Goal: Task Accomplishment & Management: Manage account settings

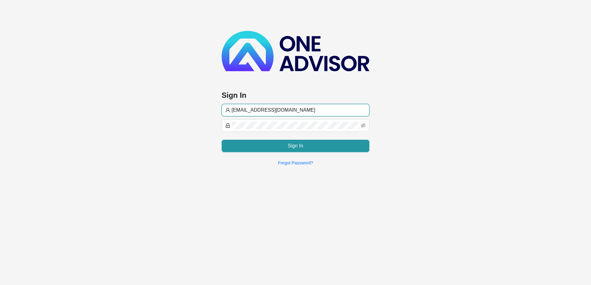
click at [321, 108] on input "[EMAIL_ADDRESS][DOMAIN_NAME]" at bounding box center [298, 110] width 134 height 7
click at [322, 108] on input "[EMAIL_ADDRESS][DOMAIN_NAME]" at bounding box center [298, 110] width 134 height 7
type input "[EMAIL_ADDRESS][DOMAIN_NAME]"
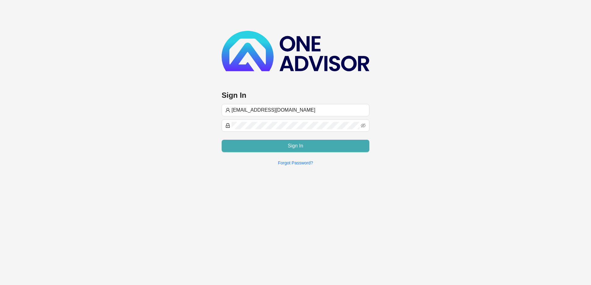
click at [258, 148] on button "Sign In" at bounding box center [295, 146] width 148 height 12
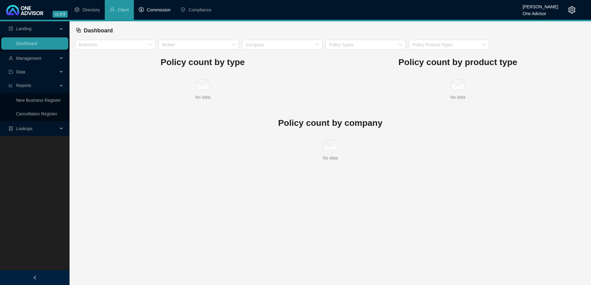
click at [160, 11] on span "Commission" at bounding box center [159, 9] width 24 height 5
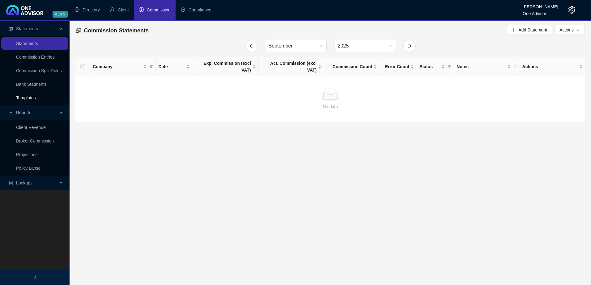
click at [31, 97] on link "Templates" at bounding box center [26, 97] width 20 height 5
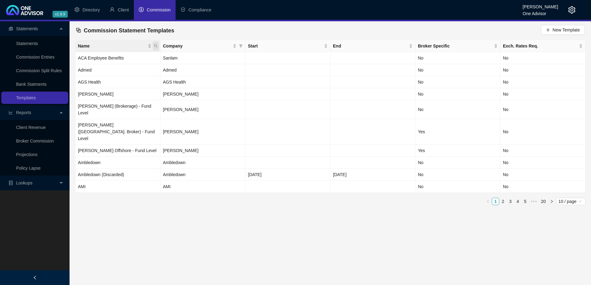
click at [155, 44] on icon "search" at bounding box center [155, 45] width 3 height 3
type input "elevate"
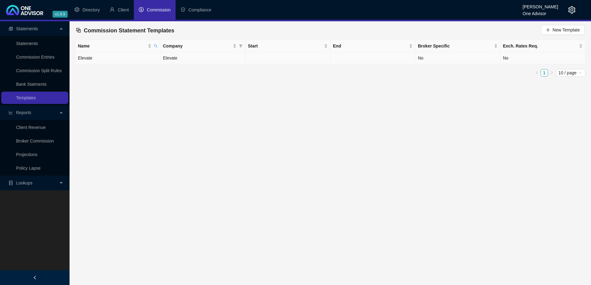
click at [181, 58] on td "Elevate" at bounding box center [202, 58] width 85 height 12
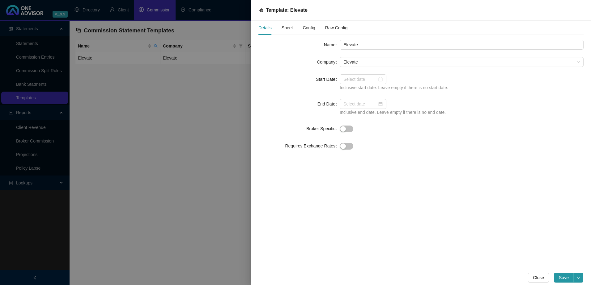
click at [287, 27] on span "Sheet" at bounding box center [286, 28] width 11 height 4
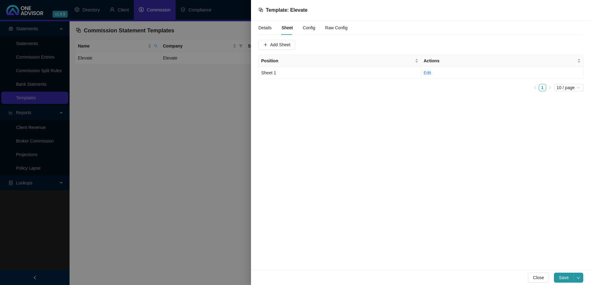
click at [308, 27] on span "Config" at bounding box center [308, 28] width 12 height 4
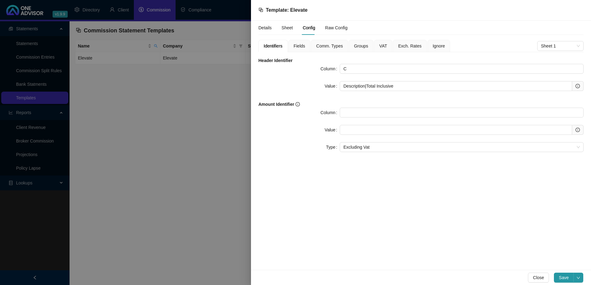
click at [299, 46] on span "Fields" at bounding box center [298, 46] width 11 height 4
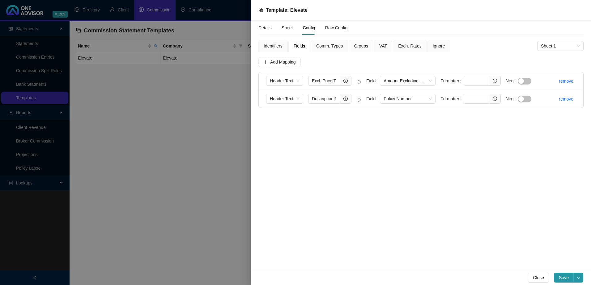
click at [330, 45] on span "Comm. Types" at bounding box center [329, 46] width 27 height 4
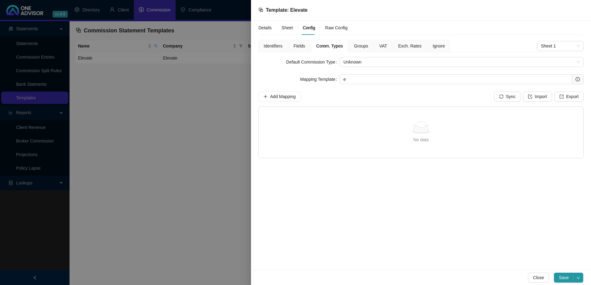
click at [359, 44] on span "Groups" at bounding box center [361, 46] width 14 height 4
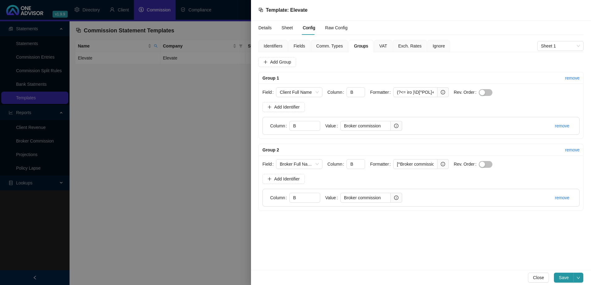
click at [299, 46] on span "Fields" at bounding box center [298, 46] width 11 height 4
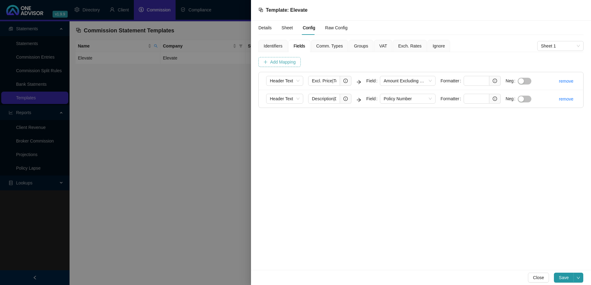
click at [288, 64] on span "Add Mapping" at bounding box center [283, 62] width 26 height 7
click at [291, 115] on span "Column" at bounding box center [285, 116] width 30 height 9
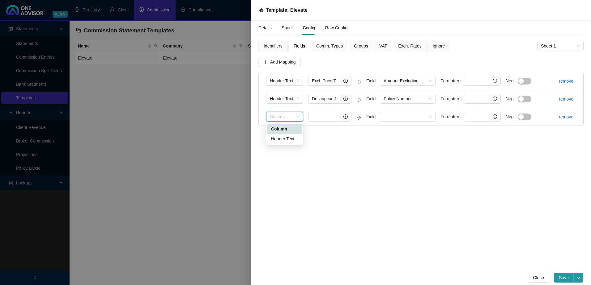
click at [286, 128] on div "Column" at bounding box center [284, 129] width 27 height 7
click at [326, 115] on input "text" at bounding box center [324, 117] width 32 height 10
click at [216, 107] on div at bounding box center [295, 142] width 591 height 285
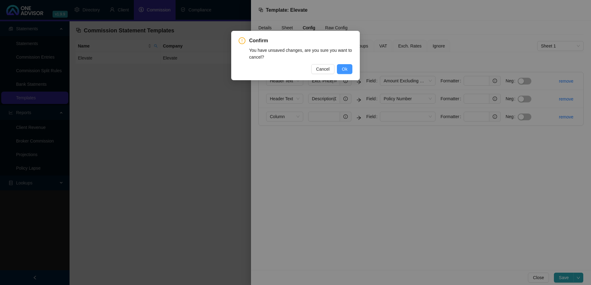
click at [345, 69] on span "Ok" at bounding box center [345, 69] width 6 height 7
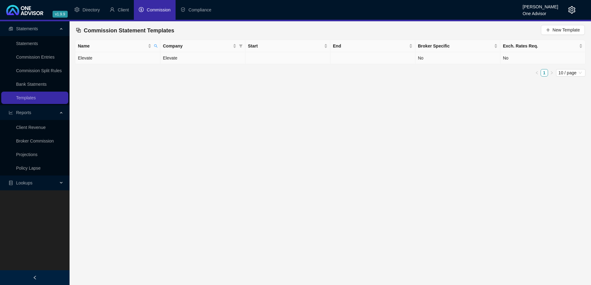
click at [198, 59] on td "Elevate" at bounding box center [202, 58] width 85 height 12
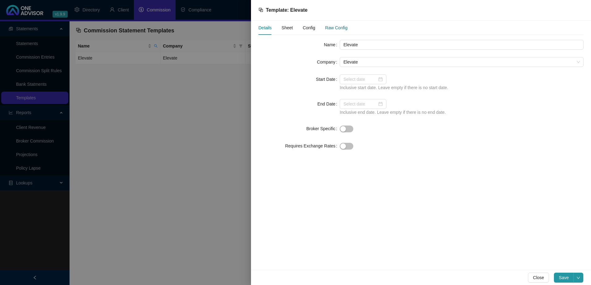
click at [335, 27] on div "Raw Config" at bounding box center [336, 27] width 22 height 7
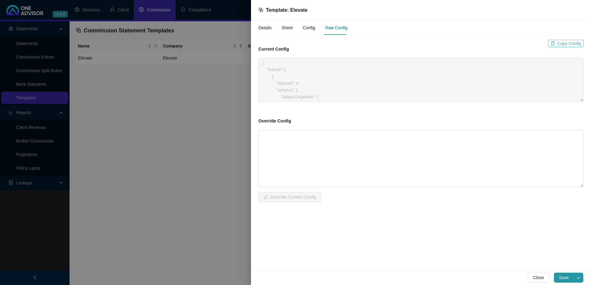
click at [568, 43] on span "Copy Config" at bounding box center [569, 43] width 24 height 7
click at [307, 28] on span "Config" at bounding box center [308, 28] width 12 height 4
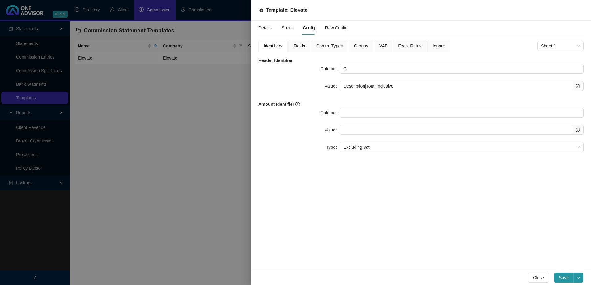
click at [296, 44] on span "Fields" at bounding box center [298, 46] width 11 height 4
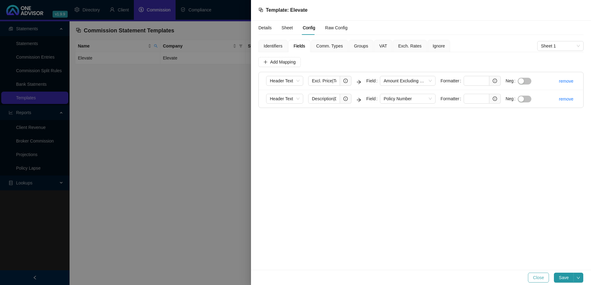
click at [541, 277] on span "Close" at bounding box center [537, 278] width 11 height 7
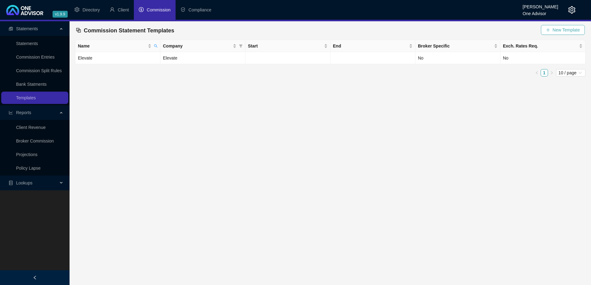
click at [561, 29] on span "New Template" at bounding box center [565, 30] width 27 height 7
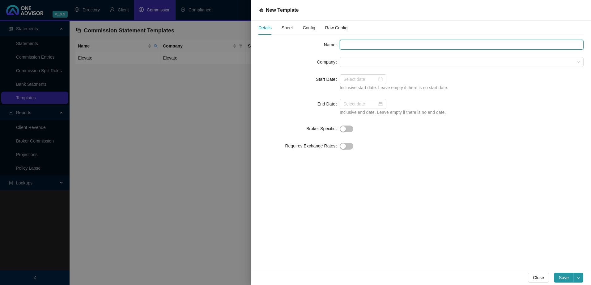
click at [354, 45] on input "text" at bounding box center [461, 45] width 244 height 10
type input "e"
click at [353, 61] on span at bounding box center [461, 61] width 236 height 9
type input "Elevate2"
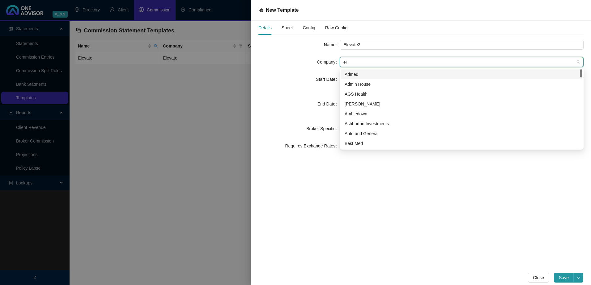
type input "ele"
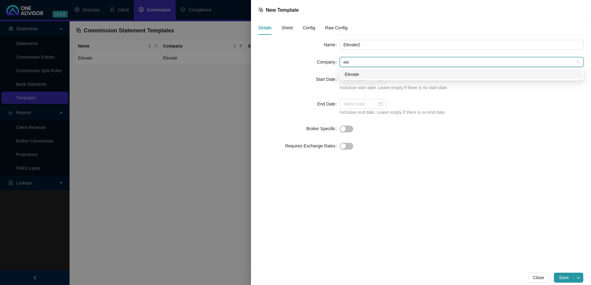
click at [370, 74] on div "Elevate" at bounding box center [461, 74] width 234 height 7
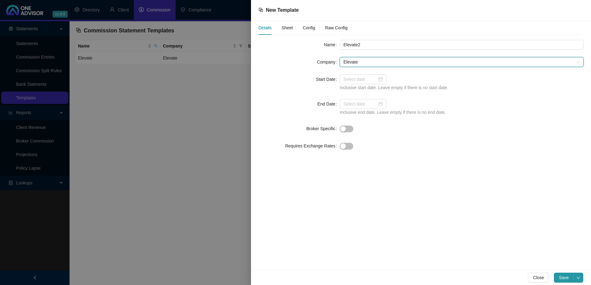
click at [283, 26] on span "Sheet" at bounding box center [286, 28] width 11 height 4
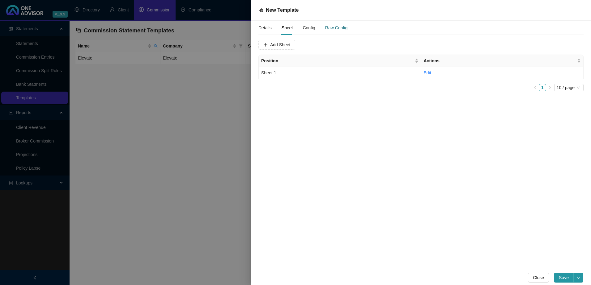
click at [338, 27] on div "Raw Config" at bounding box center [336, 27] width 22 height 7
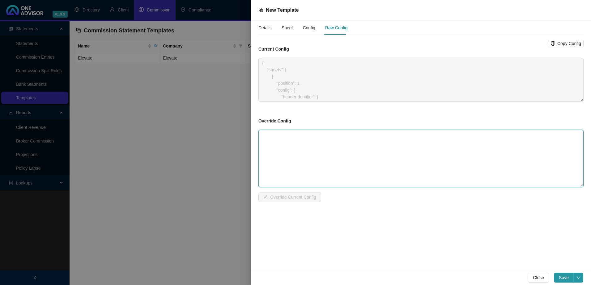
click at [296, 136] on textarea at bounding box center [420, 158] width 325 height 57
paste textarea "{ "sheets": [ { "position": 1, "config": { "headerIdentifier": { "column": "C",…"
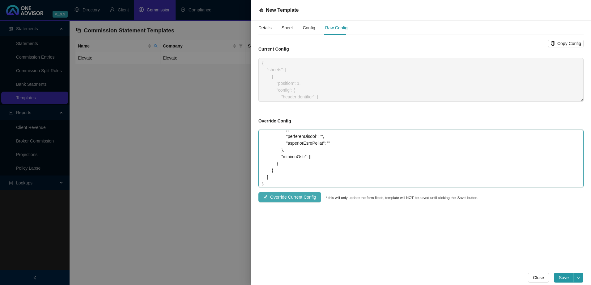
type textarea "{ "sheets": [ { "position": 1, "config": { "headerIdentifier": { "column": "C",…"
click at [281, 198] on span "Override Current Config" at bounding box center [293, 197] width 46 height 7
type textarea "{ "sheets": [ { "position": 1, "config": { "headerIdentifier": { "column": "C",…"
click at [283, 26] on span "Sheet" at bounding box center [286, 28] width 11 height 4
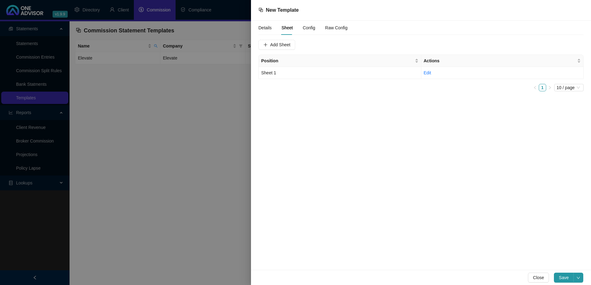
click at [308, 26] on span "Config" at bounding box center [308, 28] width 12 height 4
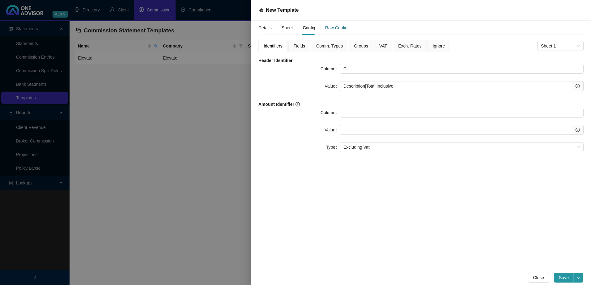
click at [338, 27] on div "Raw Config" at bounding box center [336, 27] width 22 height 7
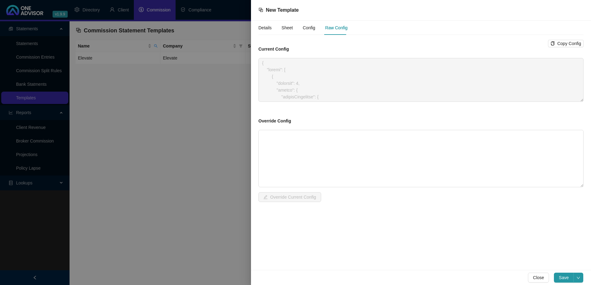
click at [310, 27] on span "Config" at bounding box center [308, 28] width 12 height 4
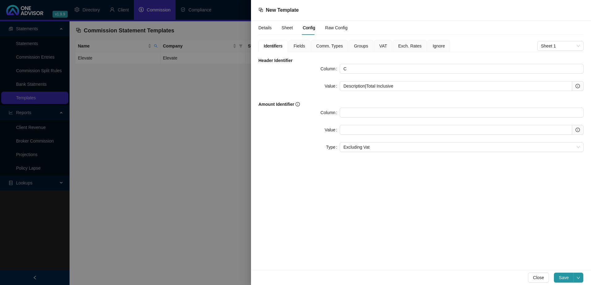
click at [358, 47] on span "Groups" at bounding box center [361, 46] width 14 height 4
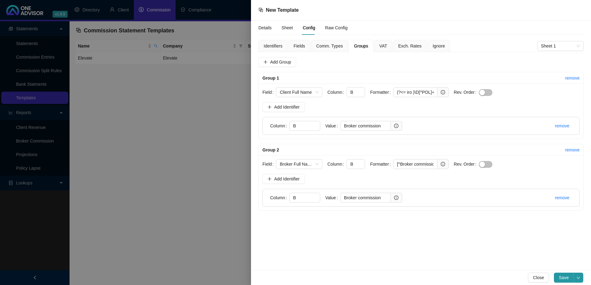
click at [300, 45] on span "Fields" at bounding box center [298, 46] width 11 height 4
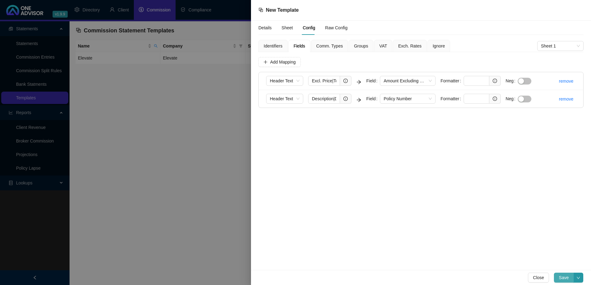
click at [564, 279] on span "Save" at bounding box center [563, 278] width 10 height 7
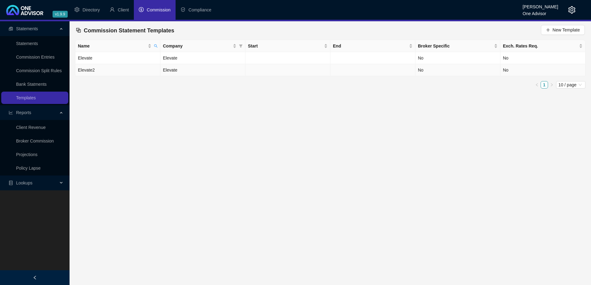
click at [157, 69] on td "Elevate2" at bounding box center [117, 70] width 85 height 12
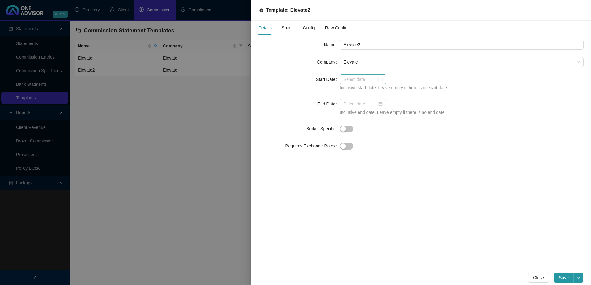
click at [381, 78] on div at bounding box center [362, 79] width 39 height 7
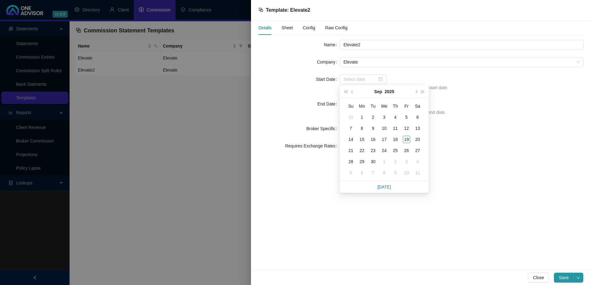
click at [412, 73] on form "Name Elevate2 Company Elevate Start Date Inclusive start date. Leave empty if t…" at bounding box center [420, 95] width 325 height 111
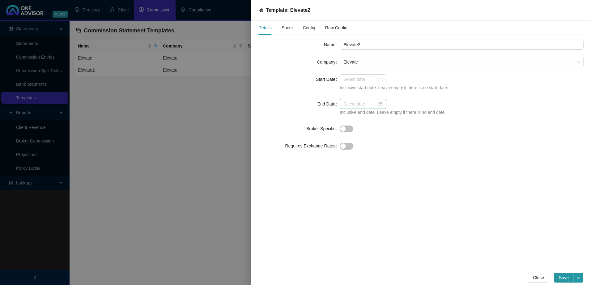
click at [379, 103] on div at bounding box center [362, 104] width 39 height 7
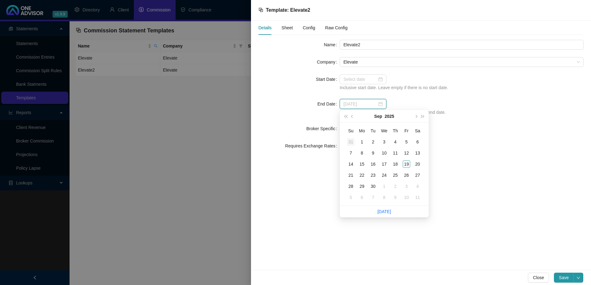
type input "2025-08-31"
click at [362, 140] on div "1" at bounding box center [361, 141] width 7 height 7
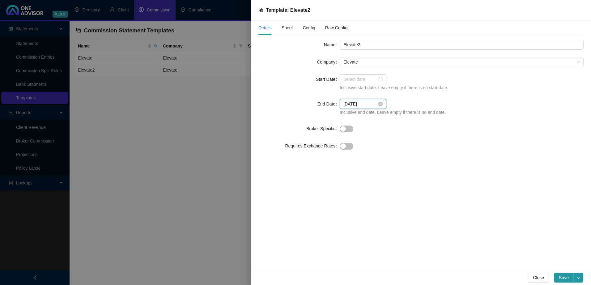
click at [352, 103] on input "2025-09-01" at bounding box center [360, 104] width 34 height 7
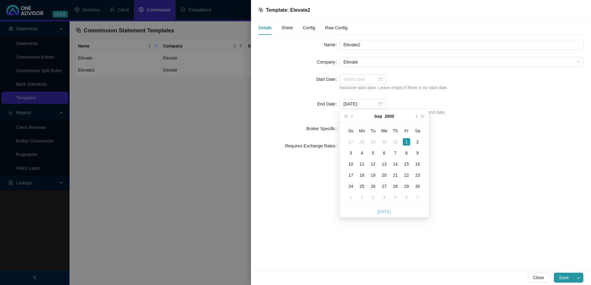
click at [381, 212] on link "Today" at bounding box center [384, 211] width 14 height 5
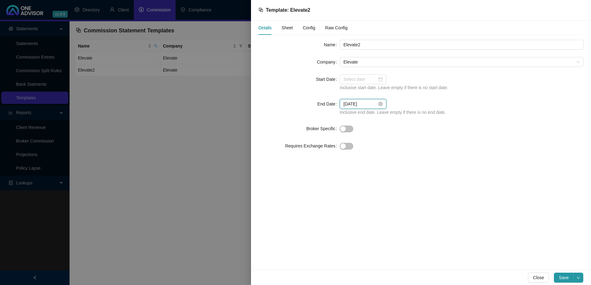
click at [351, 103] on input "2025-09-19" at bounding box center [360, 104] width 34 height 7
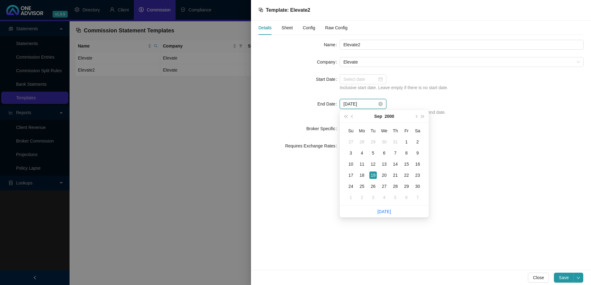
type input "2000-09-19"
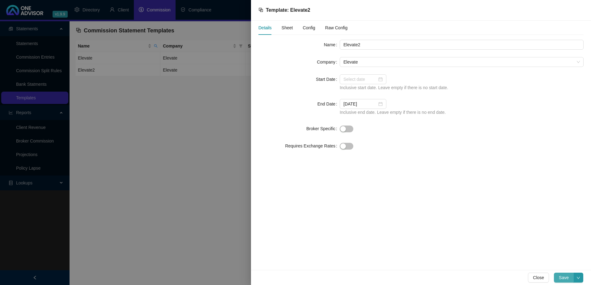
click at [563, 274] on button "Save" at bounding box center [563, 278] width 20 height 10
click at [309, 27] on span "Config" at bounding box center [308, 28] width 12 height 4
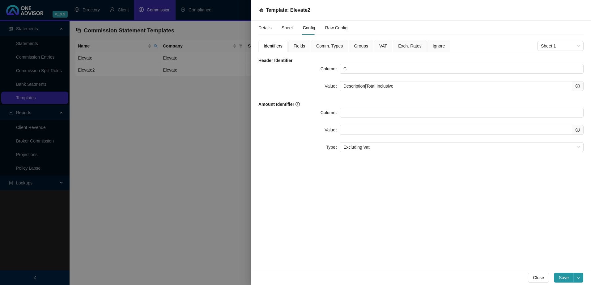
click at [436, 45] on span "Ignore" at bounding box center [438, 46] width 12 height 4
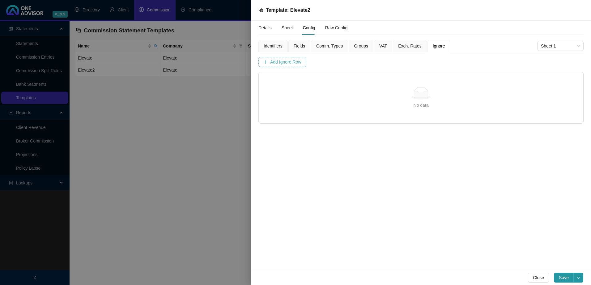
click at [280, 61] on span "Add Ignore Row" at bounding box center [285, 62] width 31 height 7
click at [303, 81] on input "text" at bounding box center [301, 81] width 27 height 10
click at [353, 121] on div "Details Sheet Config Raw Config Identifiers Fields Comm. Types Groups VAT Exch.…" at bounding box center [421, 146] width 340 height 250
click at [404, 45] on span "Exch. Rates" at bounding box center [409, 46] width 23 height 4
click at [375, 44] on div "VAT" at bounding box center [383, 46] width 18 height 12
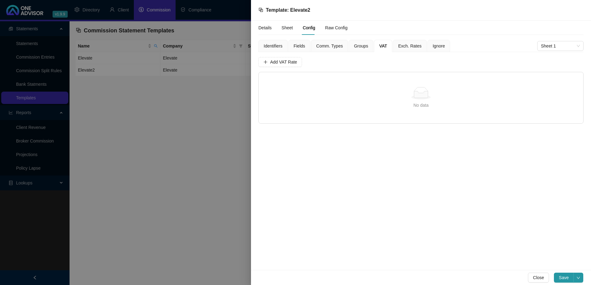
click at [364, 44] on span "Groups" at bounding box center [361, 46] width 14 height 4
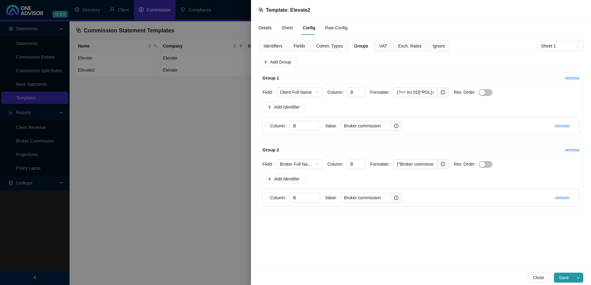
click at [333, 44] on span "Comm. Types" at bounding box center [329, 46] width 27 height 4
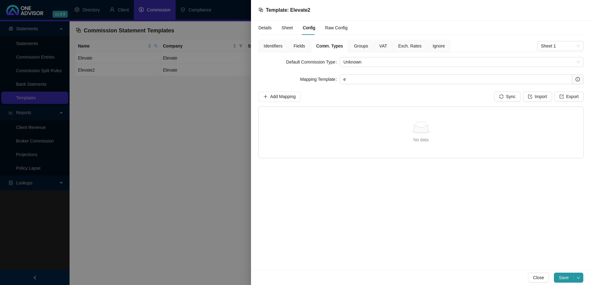
click at [439, 44] on span "Ignore" at bounding box center [438, 46] width 12 height 4
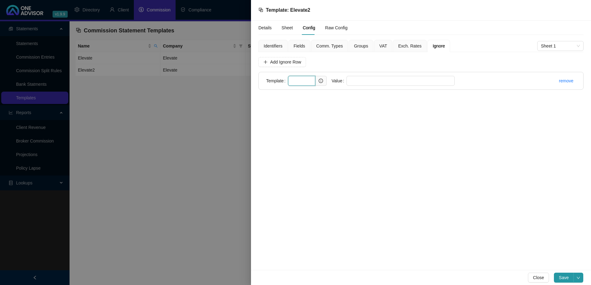
click at [295, 81] on input "text" at bounding box center [301, 81] width 27 height 10
click at [318, 81] on icon "info-circle" at bounding box center [320, 81] width 4 height 4
click at [372, 81] on input "text" at bounding box center [400, 81] width 108 height 10
click at [303, 78] on input "text" at bounding box center [301, 81] width 27 height 10
type input "B"
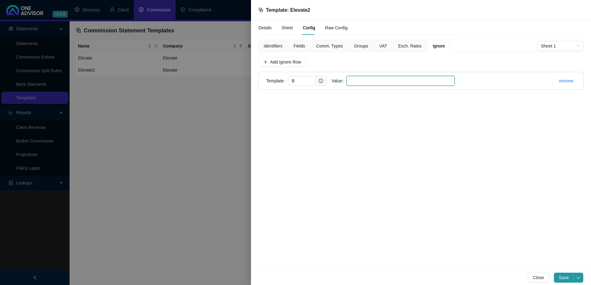
click at [349, 82] on input "text" at bounding box center [400, 81] width 108 height 10
type input "TOTAL DUE"
drag, startPoint x: 377, startPoint y: 80, endPoint x: 344, endPoint y: 78, distance: 33.4
click at [346, 79] on input "TOTAL DUE" at bounding box center [400, 81] width 108 height 10
drag, startPoint x: 296, startPoint y: 81, endPoint x: 285, endPoint y: 78, distance: 11.4
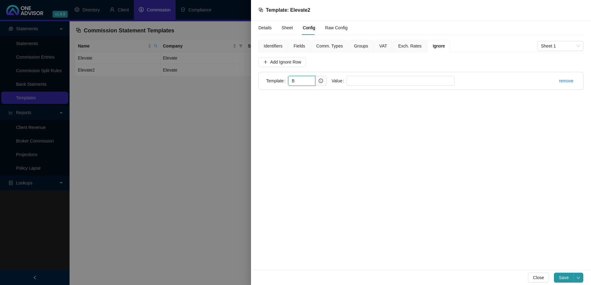
click at [286, 78] on div "Template B" at bounding box center [296, 81] width 61 height 10
click at [291, 139] on div "Details Sheet Config Raw Config Identifiers Fields Comm. Types Groups VAT Exch.…" at bounding box center [421, 146] width 340 height 250
click at [303, 47] on span "Fields" at bounding box center [298, 46] width 11 height 4
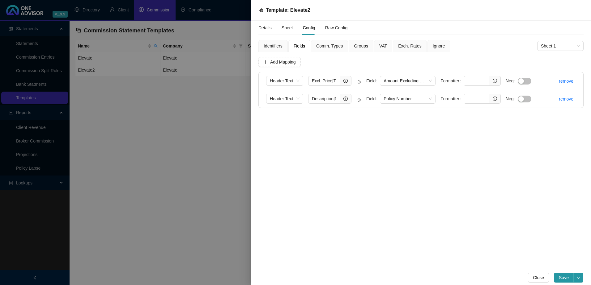
click at [274, 45] on span "Identifiers" at bounding box center [272, 46] width 19 height 4
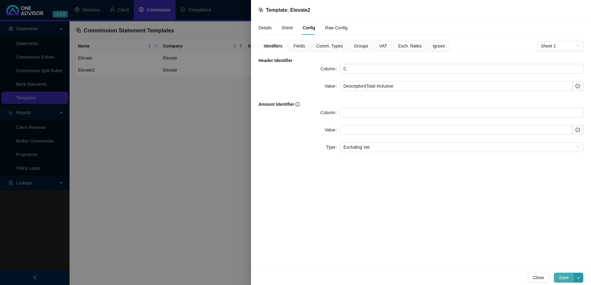
click at [564, 277] on span "Save" at bounding box center [563, 278] width 10 height 7
click at [436, 43] on div "Ignore 2" at bounding box center [438, 46] width 12 height 7
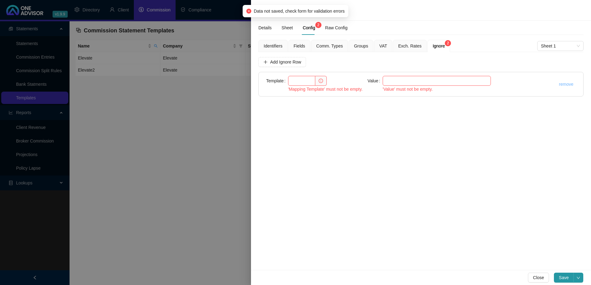
click at [565, 83] on link "remove" at bounding box center [565, 84] width 15 height 5
click at [580, 70] on span "Yes" at bounding box center [581, 70] width 7 height 7
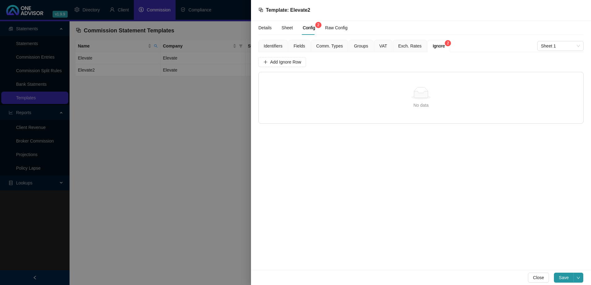
click at [276, 40] on div "Identifiers" at bounding box center [272, 46] width 29 height 12
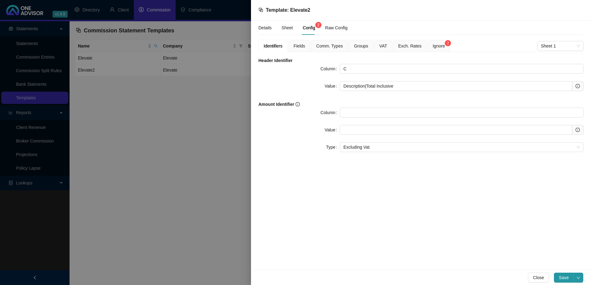
click at [305, 47] on div "Fields" at bounding box center [299, 46] width 22 height 12
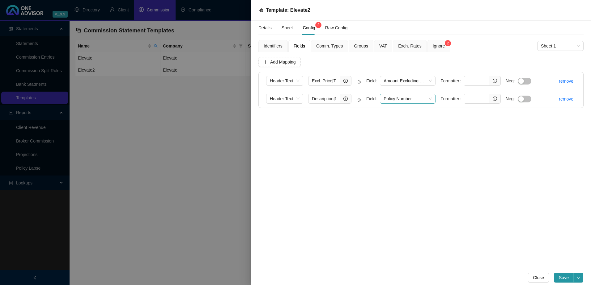
click at [429, 98] on span "Policy Number" at bounding box center [407, 98] width 48 height 9
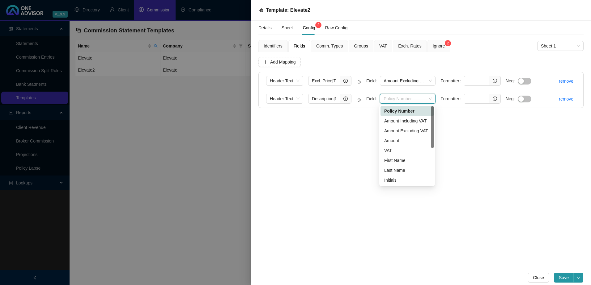
click at [429, 98] on span "Policy Number" at bounding box center [407, 98] width 48 height 9
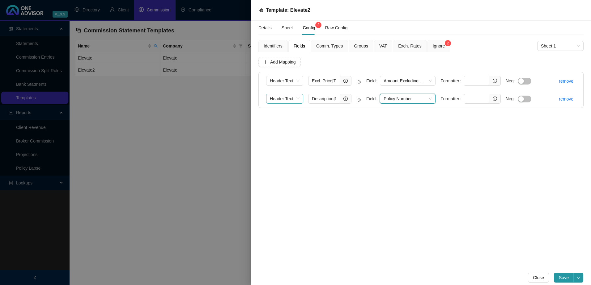
click at [296, 96] on span "Header Text" at bounding box center [285, 98] width 30 height 9
click at [285, 112] on div "Column" at bounding box center [284, 111] width 27 height 7
click at [321, 96] on input "Description|Description" at bounding box center [324, 99] width 32 height 10
drag, startPoint x: 310, startPoint y: 99, endPoint x: 373, endPoint y: 101, distance: 63.7
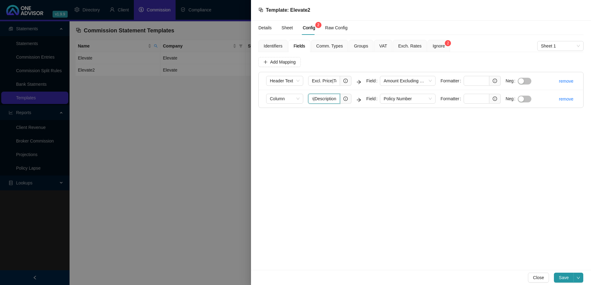
click at [373, 101] on form "Column Description|Description Field Policy Number Formatter Neg" at bounding box center [401, 99] width 270 height 10
type input "b"
type input "B"
click at [381, 133] on div "Details Sheet Config 2 Raw Config Identifiers Fields Comm. Types Groups VAT Exc…" at bounding box center [421, 146] width 340 height 250
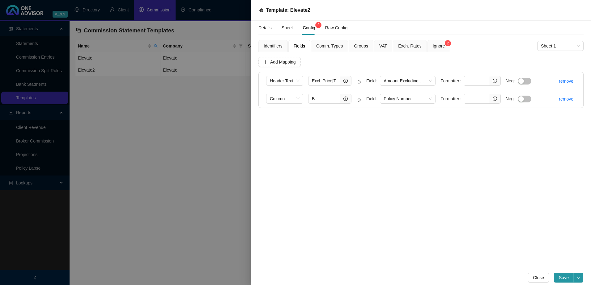
click at [435, 46] on span "Ignore 2" at bounding box center [438, 46] width 12 height 4
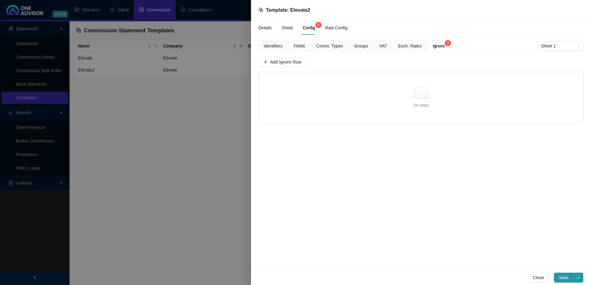
click at [325, 46] on span "Comm. Types" at bounding box center [329, 46] width 27 height 4
click at [301, 45] on span "Fields" at bounding box center [298, 46] width 11 height 4
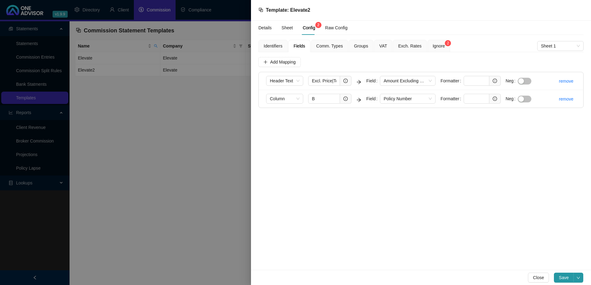
click at [359, 44] on span "Groups" at bounding box center [361, 46] width 14 height 4
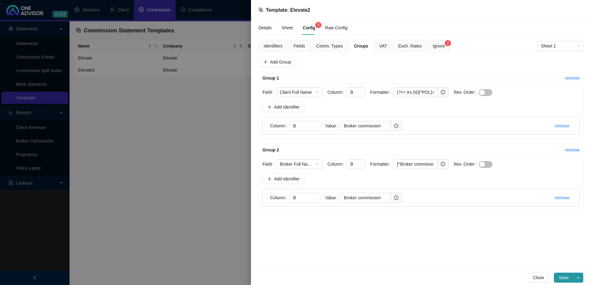
click at [298, 45] on span "Fields" at bounding box center [298, 46] width 11 height 4
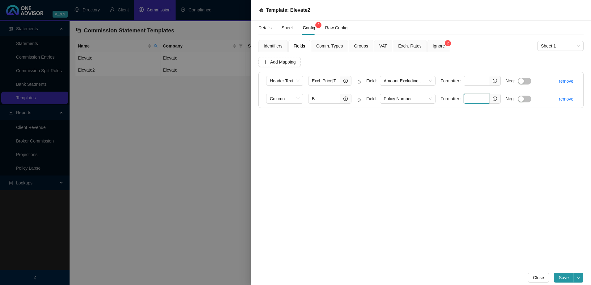
click at [470, 99] on input "text" at bounding box center [476, 99] width 26 height 10
click at [560, 276] on span "Save" at bounding box center [563, 278] width 10 height 7
click at [268, 26] on div "Details" at bounding box center [264, 27] width 13 height 7
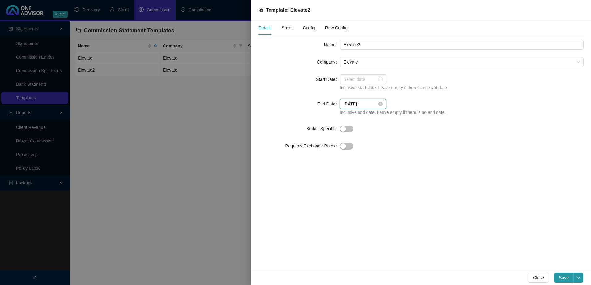
drag, startPoint x: 368, startPoint y: 104, endPoint x: 339, endPoint y: 104, distance: 28.7
click at [339, 104] on div "2000-09-19" at bounding box center [362, 104] width 47 height 10
click at [354, 79] on input at bounding box center [360, 79] width 34 height 7
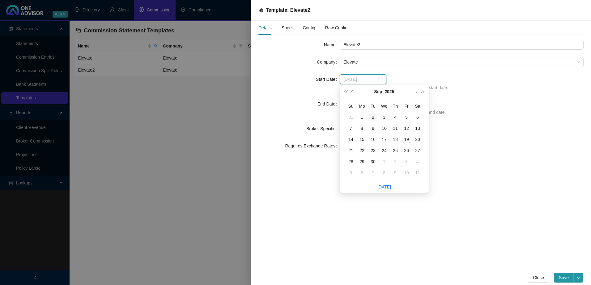
type input "2025-09-02"
click at [415, 91] on span "next-year" at bounding box center [415, 91] width 3 height 3
type input "2025-12-01"
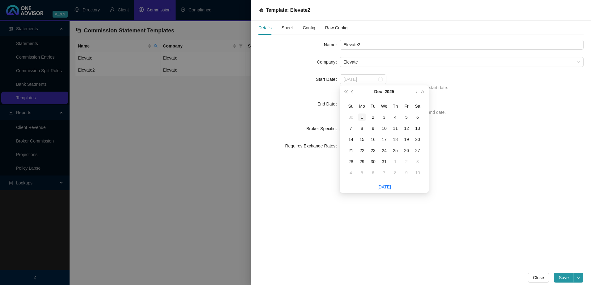
click at [363, 116] on div "1" at bounding box center [361, 117] width 7 height 7
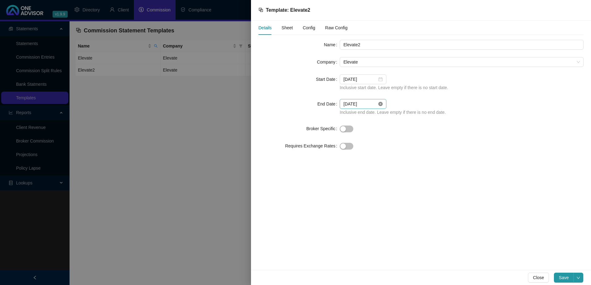
click at [381, 104] on icon "close-circle" at bounding box center [380, 104] width 4 height 4
click at [397, 177] on div "Details Sheet Config Raw Config Name Elevate2 Company Elevate Start Date 2025-1…" at bounding box center [421, 146] width 340 height 250
click at [563, 278] on span "Save" at bounding box center [563, 278] width 10 height 7
click at [126, 71] on div at bounding box center [295, 142] width 591 height 285
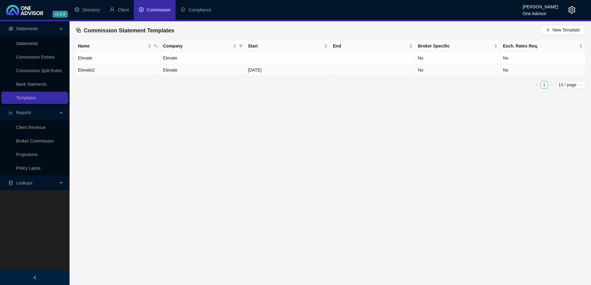
click at [126, 71] on td "Elevate2" at bounding box center [117, 70] width 85 height 12
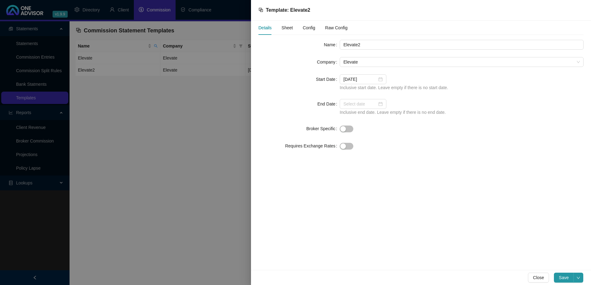
click at [285, 26] on span "Sheet" at bounding box center [286, 28] width 11 height 4
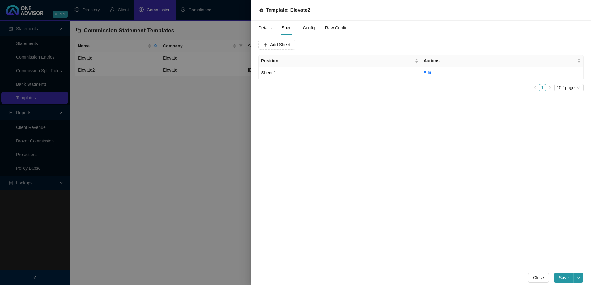
click at [306, 27] on span "Config" at bounding box center [308, 28] width 12 height 4
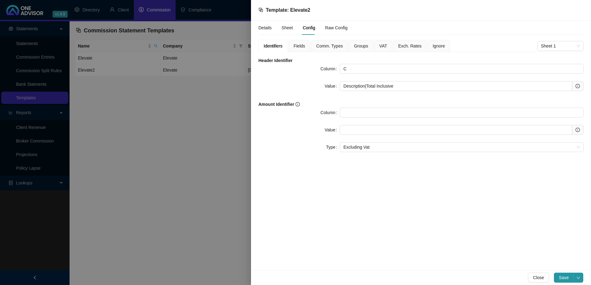
click at [151, 127] on div at bounding box center [295, 142] width 591 height 285
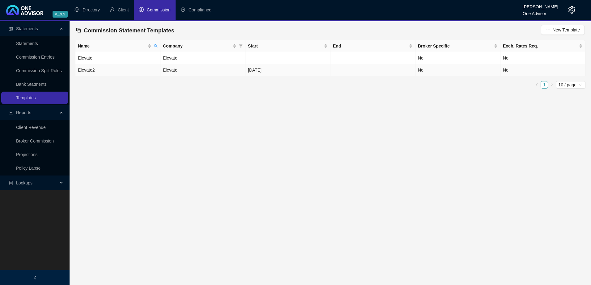
click at [136, 67] on td "Elevate2" at bounding box center [117, 70] width 85 height 12
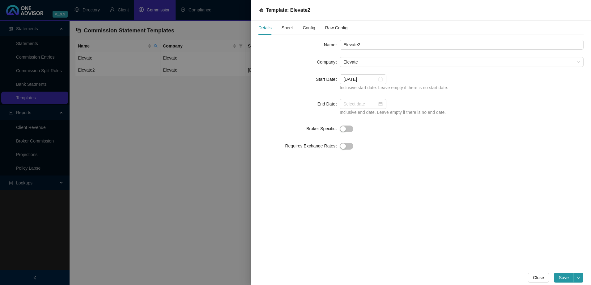
click at [110, 107] on div at bounding box center [295, 142] width 591 height 285
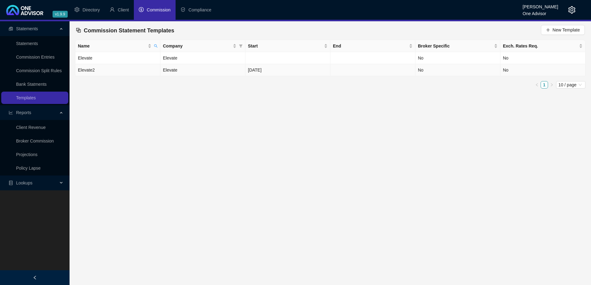
click at [201, 69] on td "Elevate" at bounding box center [202, 70] width 85 height 12
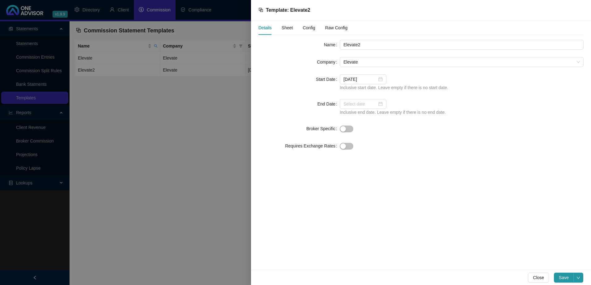
click at [202, 113] on div at bounding box center [295, 142] width 591 height 285
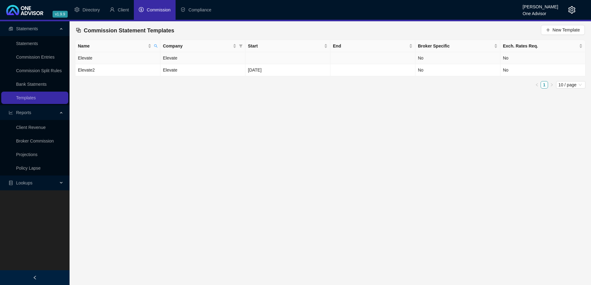
click at [194, 58] on td "Elevate" at bounding box center [202, 58] width 85 height 12
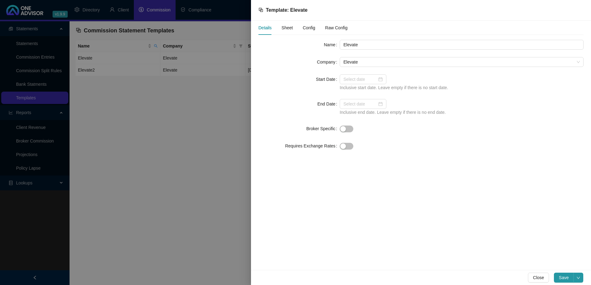
click at [286, 28] on span "Sheet" at bounding box center [286, 28] width 11 height 4
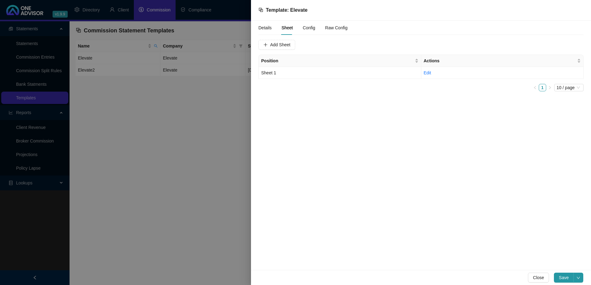
click at [309, 27] on span "Config" at bounding box center [308, 28] width 12 height 4
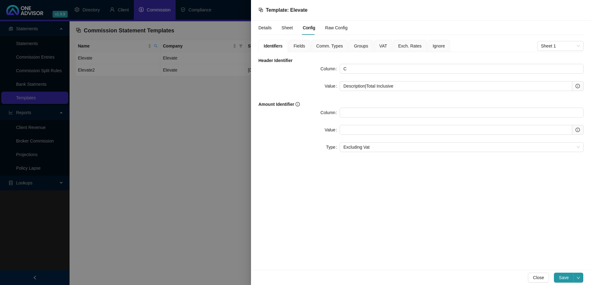
click at [170, 114] on div at bounding box center [295, 142] width 591 height 285
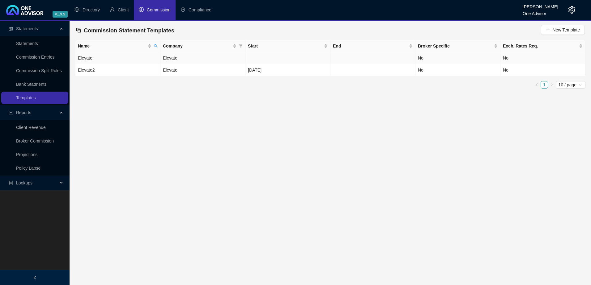
click at [199, 61] on td "Elevate" at bounding box center [202, 58] width 85 height 12
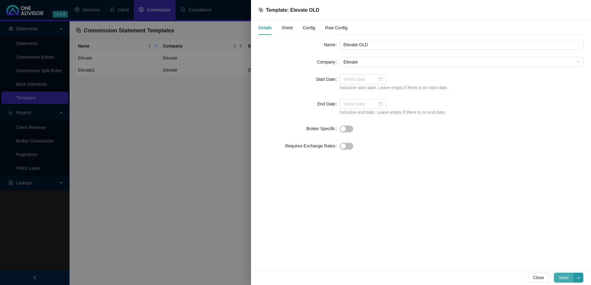
type input "Elevate OLD"
click at [563, 278] on span "Save" at bounding box center [563, 278] width 10 height 7
click at [173, 107] on div at bounding box center [295, 142] width 591 height 285
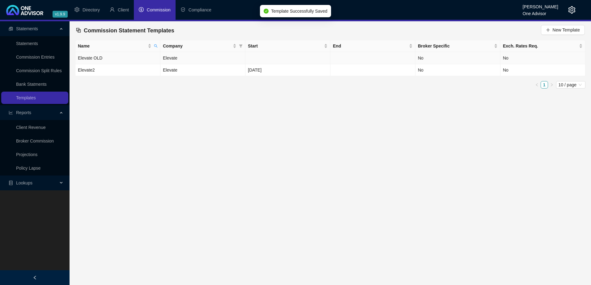
click at [124, 56] on td "Elevate OLD" at bounding box center [117, 58] width 85 height 12
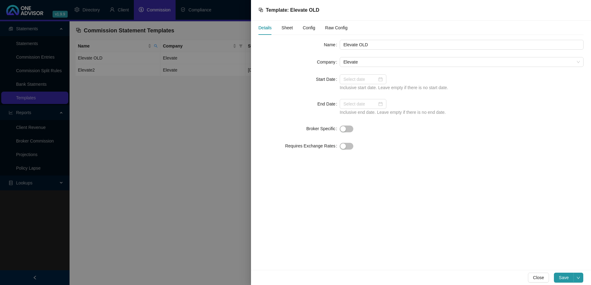
click at [134, 117] on div at bounding box center [295, 142] width 591 height 285
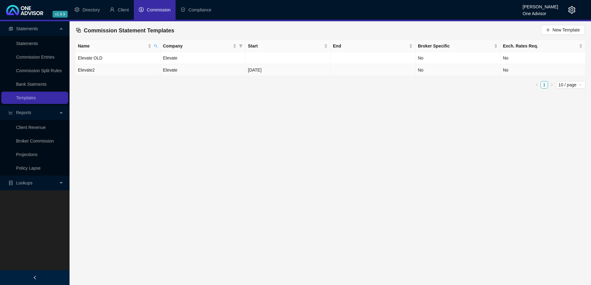
click at [139, 72] on td "Elevate2" at bounding box center [117, 70] width 85 height 12
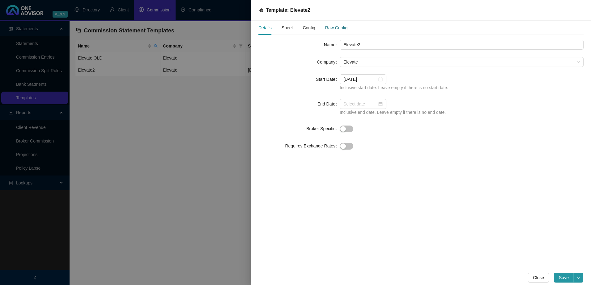
click at [334, 26] on div "Raw Config" at bounding box center [336, 27] width 22 height 7
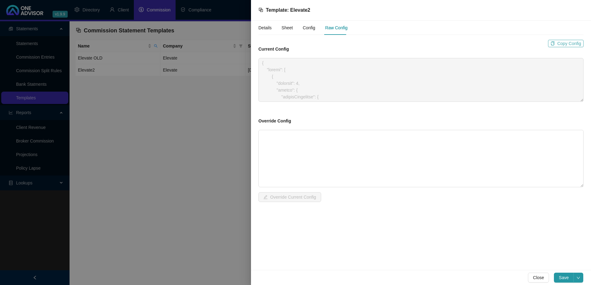
click at [566, 43] on span "Copy Config" at bounding box center [569, 43] width 24 height 7
click at [168, 105] on div at bounding box center [295, 142] width 591 height 285
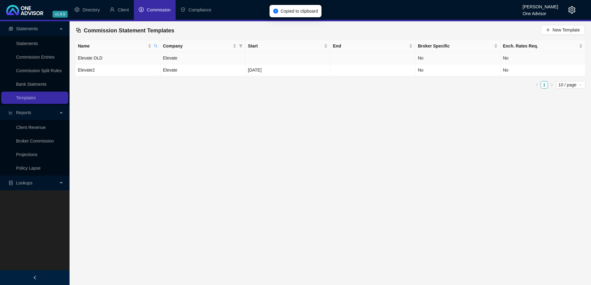
click at [121, 57] on td "Elevate OLD" at bounding box center [117, 58] width 85 height 12
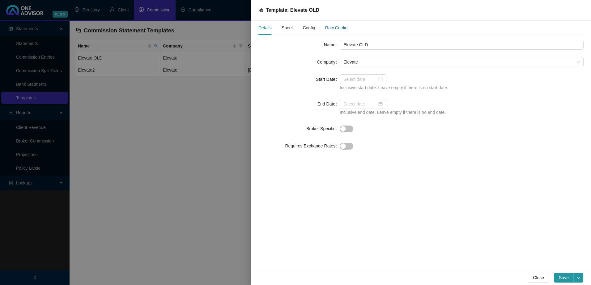
click at [339, 27] on div "Raw Config" at bounding box center [336, 27] width 22 height 7
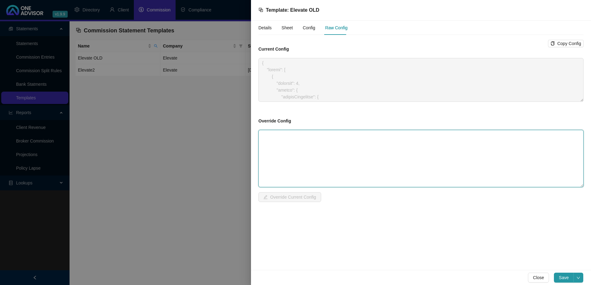
click at [285, 141] on textarea at bounding box center [420, 158] width 325 height 57
paste textarea "{ "sheets": [ { "position": 1, "config": { "headerIdentifier": { "column": "C",…"
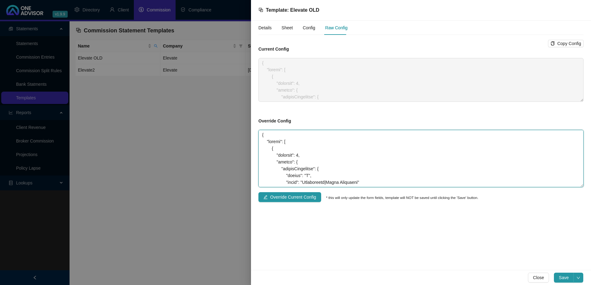
scroll to position [481, 0]
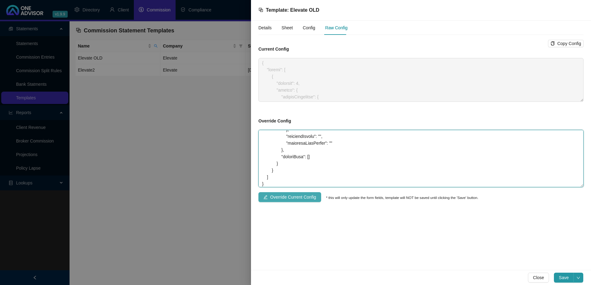
type textarea "{ "sheets": [ { "position": 1, "config": { "headerIdentifier": { "column": "C",…"
click at [282, 197] on span "Override Current Config" at bounding box center [293, 197] width 46 height 7
type textarea "{ "sheets": [ { "position": 1, "config": { "headerIdentifier": { "column": "C",…"
click at [264, 26] on div "Details" at bounding box center [264, 27] width 13 height 7
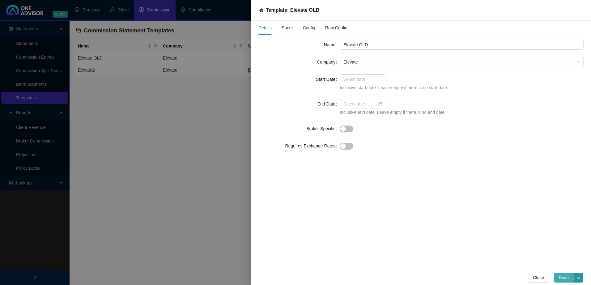
click at [565, 278] on span "Save" at bounding box center [563, 278] width 10 height 7
drag, startPoint x: 145, startPoint y: 142, endPoint x: 137, endPoint y: 125, distance: 19.2
click at [145, 142] on div at bounding box center [295, 142] width 591 height 285
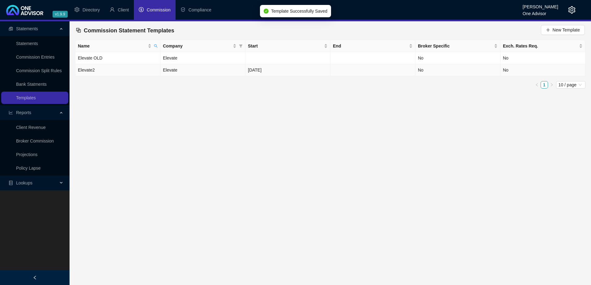
click at [119, 67] on td "Elevate2" at bounding box center [117, 70] width 85 height 12
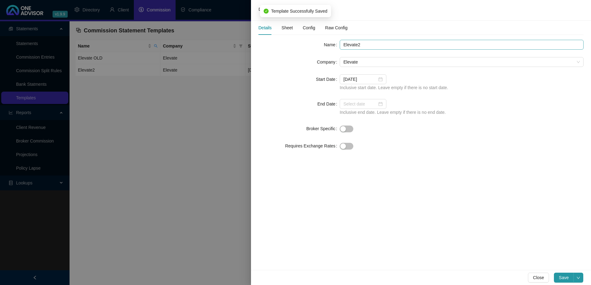
click at [372, 45] on input "Elevate2" at bounding box center [461, 45] width 244 height 10
type input "Elevate NEW"
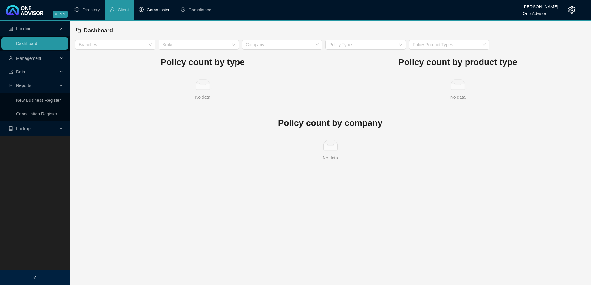
click at [159, 7] on span "Commission" at bounding box center [159, 9] width 24 height 5
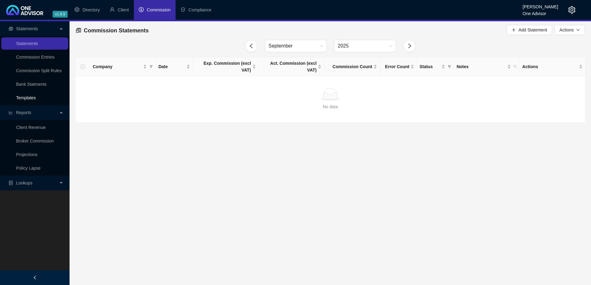
click at [34, 97] on link "Templates" at bounding box center [26, 97] width 20 height 5
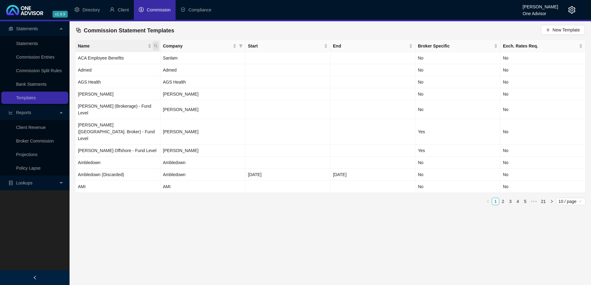
click at [155, 45] on icon "search" at bounding box center [156, 46] width 4 height 4
type input "ELE"
click at [111, 67] on span "Search" at bounding box center [116, 70] width 14 height 7
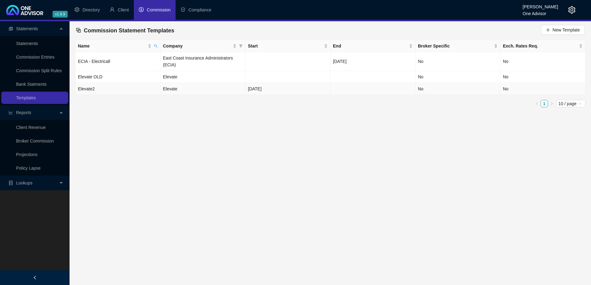
click at [129, 89] on td "Elevate2" at bounding box center [117, 89] width 85 height 12
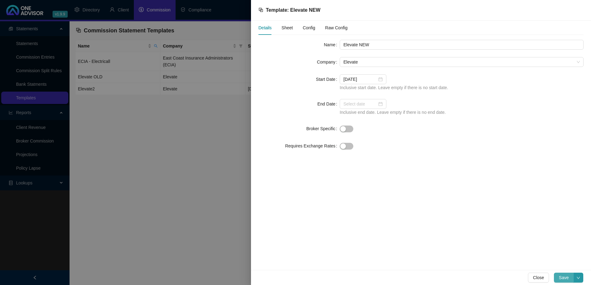
type input "Elevate NEW"
click at [564, 278] on span "Save" at bounding box center [563, 278] width 10 height 7
click at [285, 27] on span "Sheet" at bounding box center [286, 28] width 11 height 4
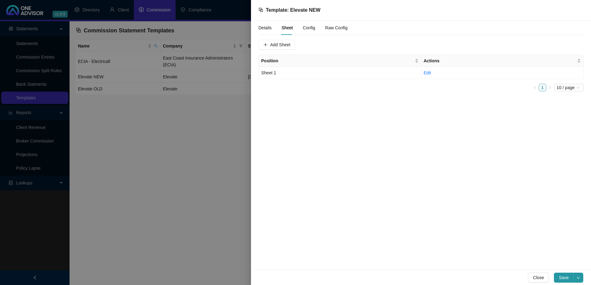
click at [314, 27] on span "Config" at bounding box center [308, 28] width 12 height 4
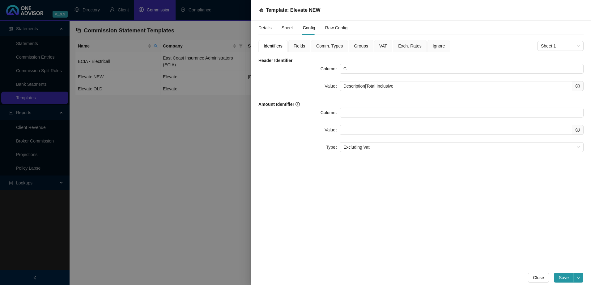
click at [299, 44] on span "Fields" at bounding box center [298, 46] width 11 height 4
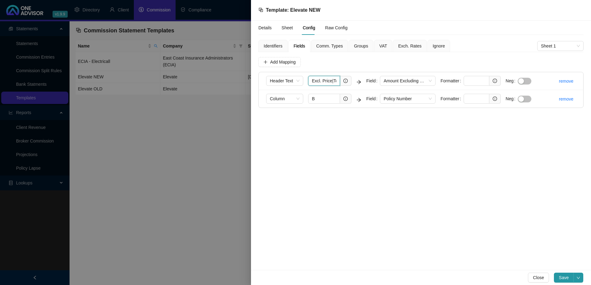
click at [335, 80] on input "Excl. Price|Total Exclusive" at bounding box center [324, 81] width 32 height 10
type input "Total Exclusive"
drag, startPoint x: 332, startPoint y: 154, endPoint x: 331, endPoint y: 134, distance: 20.1
click at [332, 153] on div "Details Sheet Config Raw Config Identifiers Fields Comm. Types Groups VAT Exch.…" at bounding box center [421, 146] width 340 height 250
click at [293, 100] on span "Column" at bounding box center [285, 98] width 30 height 9
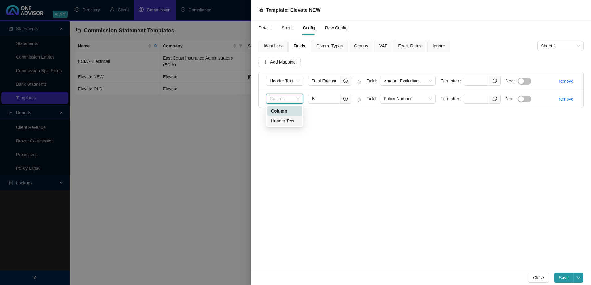
click at [287, 118] on div "Header Text" at bounding box center [284, 121] width 27 height 7
click at [319, 98] on input "B" at bounding box center [324, 99] width 32 height 10
click at [311, 98] on input "B" at bounding box center [324, 99] width 32 height 10
paste input "Total Inclusive"
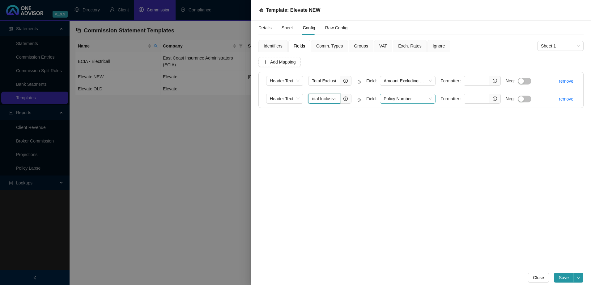
click at [414, 97] on span "Policy Number" at bounding box center [407, 98] width 48 height 9
type input "Total Inclusive"
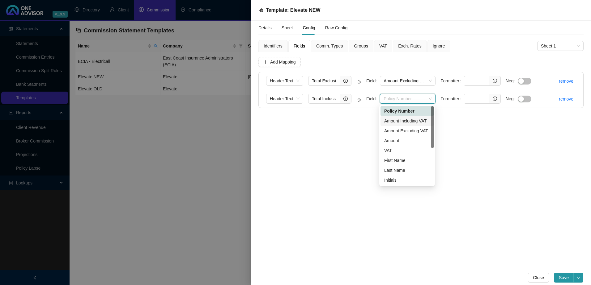
click at [407, 120] on div "Amount Including VAT" at bounding box center [407, 121] width 46 height 7
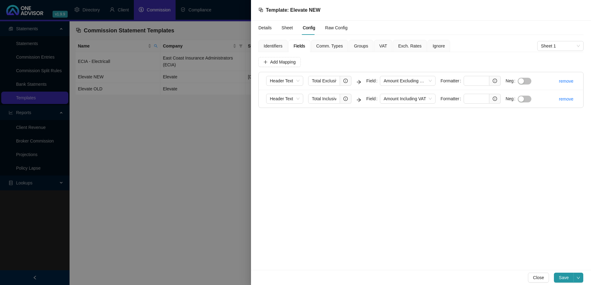
click at [331, 121] on div "Details Sheet Config Raw Config Identifiers Fields Comm. Types Groups VAT Exch.…" at bounding box center [421, 146] width 340 height 250
click at [277, 61] on span "Add Mapping" at bounding box center [283, 62] width 26 height 7
click at [281, 117] on span "Column" at bounding box center [285, 116] width 30 height 9
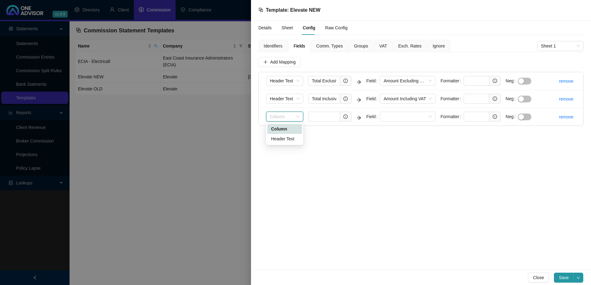
click at [283, 129] on div "Column" at bounding box center [284, 129] width 27 height 7
click at [321, 112] on input "text" at bounding box center [324, 117] width 32 height 10
type input "a"
click at [412, 116] on span at bounding box center [407, 116] width 48 height 9
type input "A"
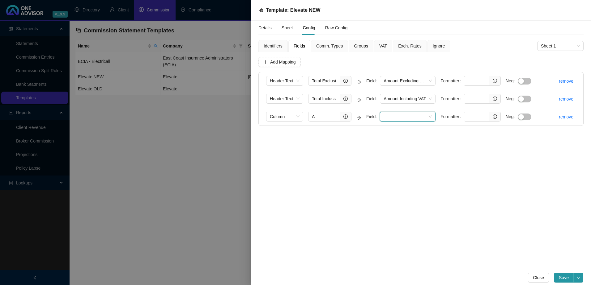
click at [398, 115] on span at bounding box center [407, 116] width 48 height 9
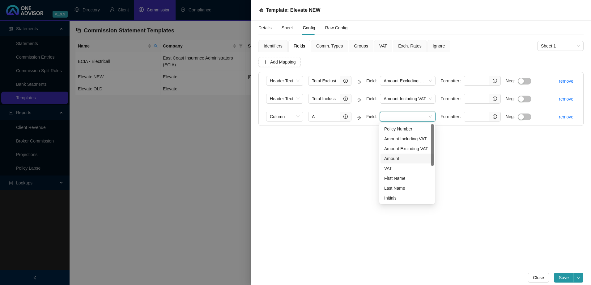
scroll to position [69, 0]
click at [408, 168] on div "Broker Full Name" at bounding box center [407, 168] width 46 height 7
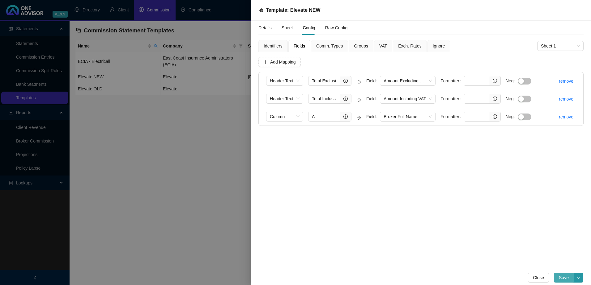
click at [563, 281] on span "Save" at bounding box center [563, 278] width 10 height 7
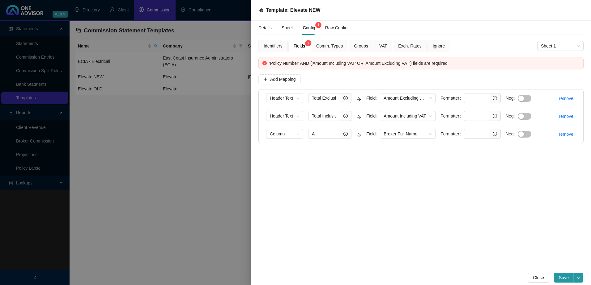
click at [362, 44] on span "Groups" at bounding box center [361, 46] width 14 height 4
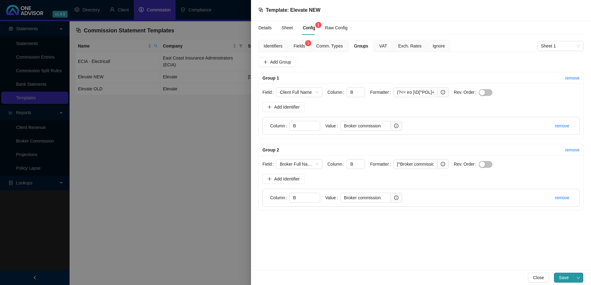
click at [270, 45] on span "Identifiers" at bounding box center [272, 46] width 19 height 4
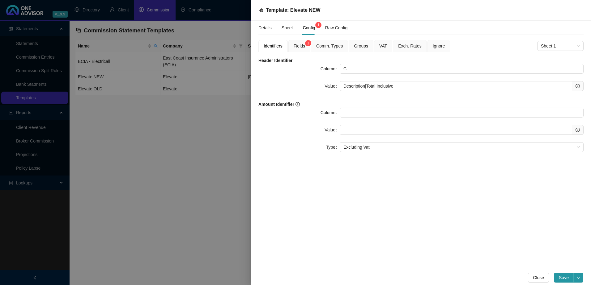
click at [362, 46] on span "Groups" at bounding box center [361, 46] width 14 height 4
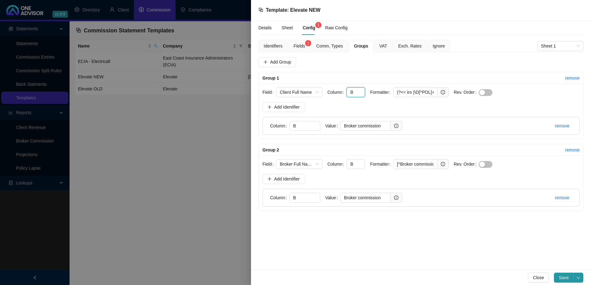
drag, startPoint x: 356, startPoint y: 91, endPoint x: 345, endPoint y: 90, distance: 11.2
click at [346, 90] on input "B" at bounding box center [355, 92] width 19 height 10
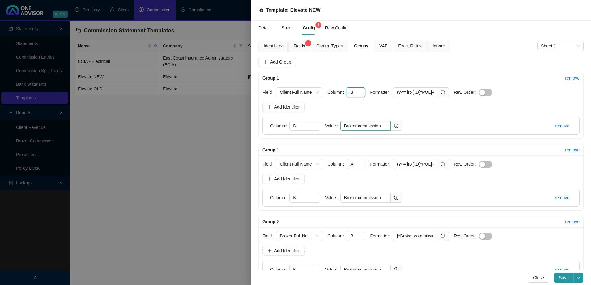
scroll to position [20, 0]
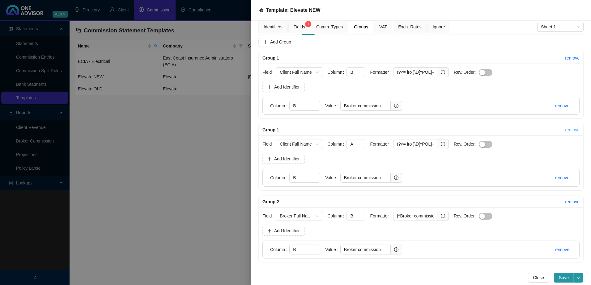
click at [570, 129] on link "remove" at bounding box center [572, 130] width 15 height 5
click at [583, 114] on span "Yes" at bounding box center [581, 115] width 7 height 7
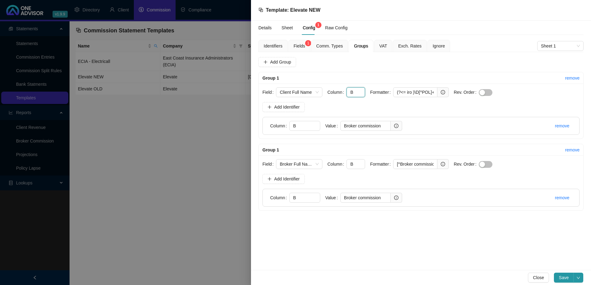
click at [360, 94] on input "B" at bounding box center [355, 92] width 19 height 10
drag, startPoint x: 356, startPoint y: 93, endPoint x: 345, endPoint y: 92, distance: 10.9
click at [346, 92] on input "B" at bounding box center [355, 92] width 19 height 10
type input "B"
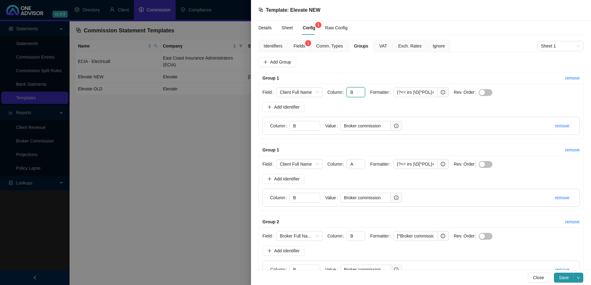
scroll to position [20, 0]
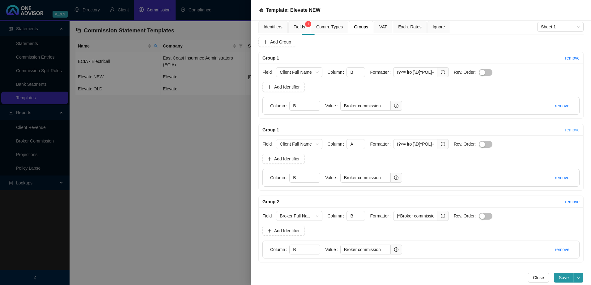
click at [570, 130] on link "remove" at bounding box center [572, 130] width 15 height 5
click at [581, 116] on span "Yes" at bounding box center [581, 115] width 7 height 7
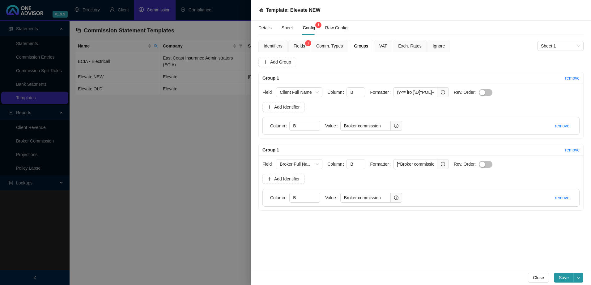
scroll to position [0, 0]
click at [276, 61] on span "Add Group" at bounding box center [280, 62] width 21 height 7
click at [570, 220] on link "remove" at bounding box center [572, 222] width 15 height 5
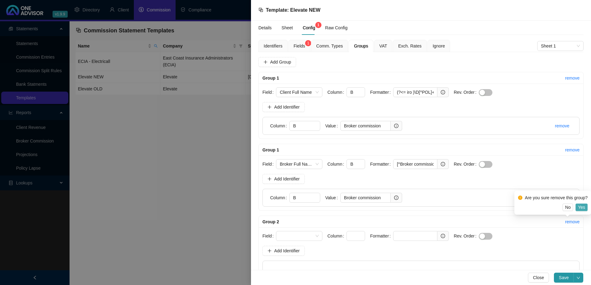
click at [581, 209] on span "Yes" at bounding box center [581, 207] width 7 height 7
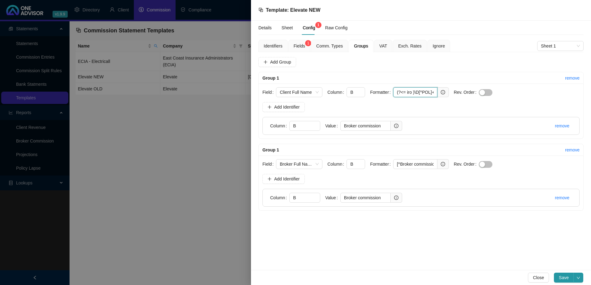
scroll to position [0, 2]
drag, startPoint x: 394, startPoint y: 93, endPoint x: 457, endPoint y: 91, distance: 63.4
click at [457, 91] on form "Field Client Full Name Column B Formatter (?<= iro )\D[^POL]+ Rev. Order" at bounding box center [420, 92] width 317 height 10
drag, startPoint x: 395, startPoint y: 164, endPoint x: 459, endPoint y: 165, distance: 63.9
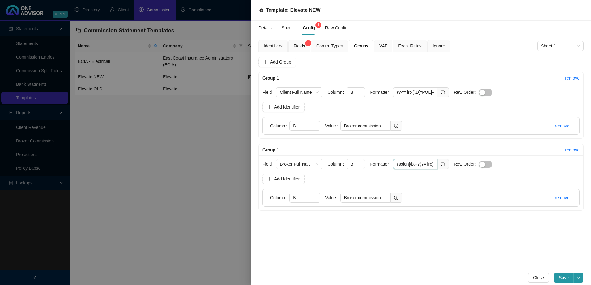
click at [459, 165] on form "Field Broker Full Name Column B Formatter [^Broker commission]\b.+?(?= iro) Rev…" at bounding box center [420, 164] width 317 height 10
click at [321, 238] on div "Details Sheet Config 1 Raw Config Identifiers Fields 1 Comm. Types Groups VAT E…" at bounding box center [421, 146] width 340 height 250
drag, startPoint x: 336, startPoint y: 253, endPoint x: 311, endPoint y: 230, distance: 33.7
click at [336, 251] on div "Details Sheet Config 1 Raw Config Identifiers Fields 1 Comm. Types Groups VAT E…" at bounding box center [421, 146] width 340 height 250
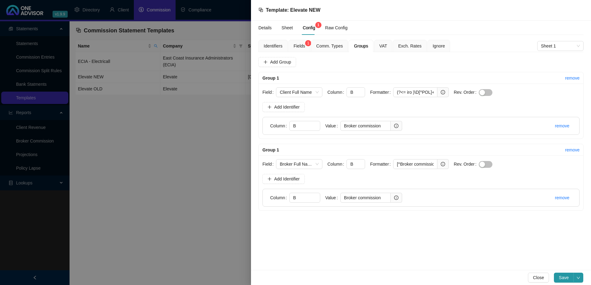
click at [298, 45] on span "Fields 1" at bounding box center [298, 46] width 11 height 4
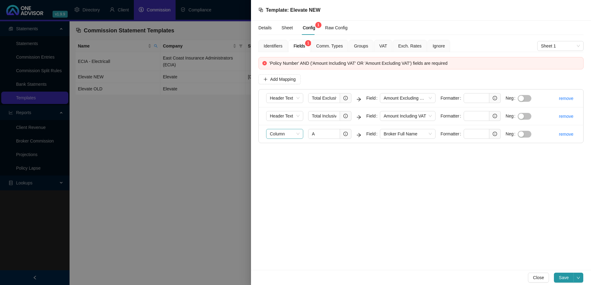
click at [296, 132] on span "Column" at bounding box center [285, 133] width 30 height 9
click at [328, 136] on input "A" at bounding box center [324, 134] width 32 height 10
click at [277, 78] on span "Add Mapping" at bounding box center [283, 79] width 26 height 7
click at [292, 150] on span "Column" at bounding box center [285, 151] width 30 height 9
click at [292, 164] on div "Column" at bounding box center [284, 164] width 27 height 7
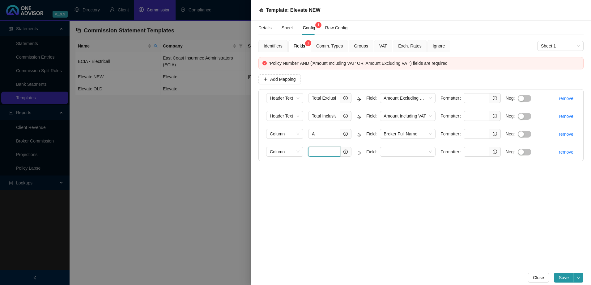
click at [319, 151] on input "text" at bounding box center [324, 152] width 32 height 10
type input "H"
click at [154, 146] on div at bounding box center [295, 142] width 591 height 285
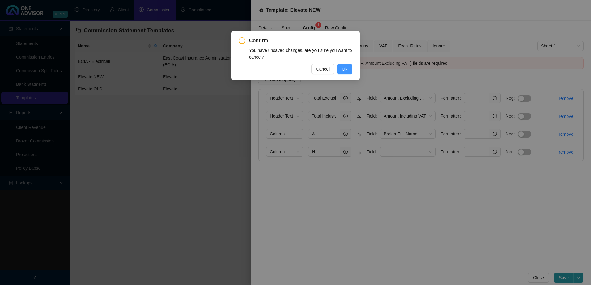
click at [340, 69] on button "Ok" at bounding box center [344, 69] width 15 height 10
